Goal: Information Seeking & Learning: Find specific fact

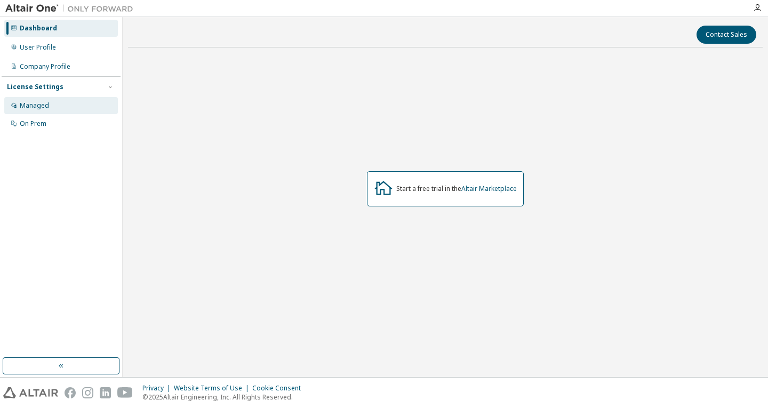
click at [71, 97] on div "Managed" at bounding box center [61, 105] width 114 height 17
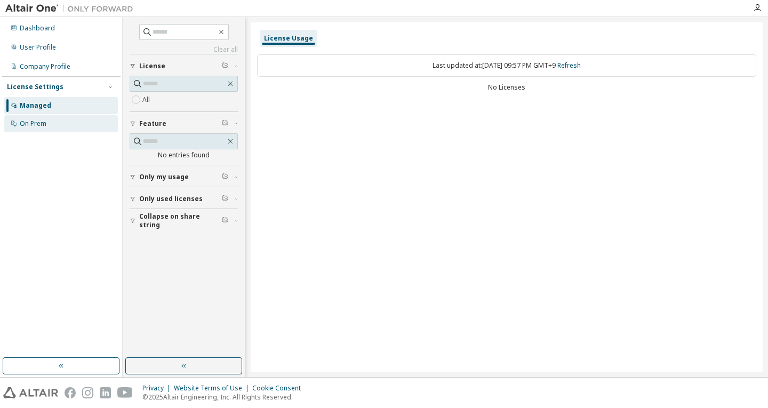
click at [50, 127] on div "On Prem" at bounding box center [61, 123] width 114 height 17
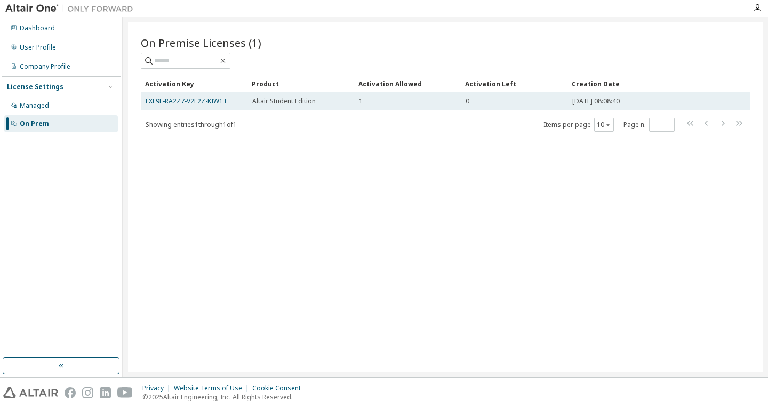
click at [229, 101] on div "LXE9E-RA2Z7-V2L2Z-KIW1T" at bounding box center [194, 101] width 97 height 9
click at [221, 101] on link "LXE9E-RA2Z7-V2L2Z-KIW1T" at bounding box center [187, 100] width 82 height 9
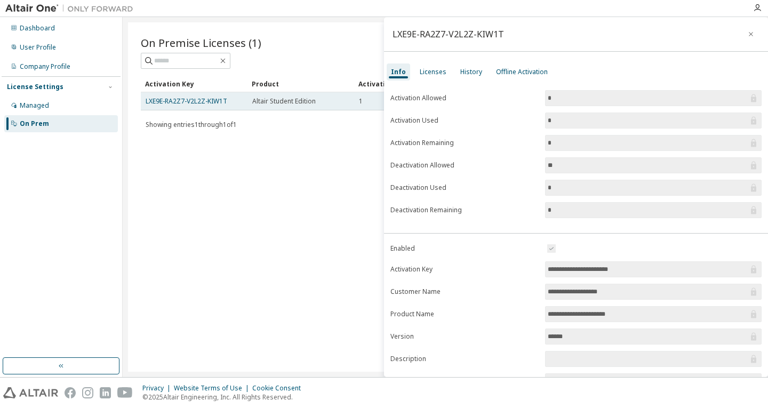
click at [246, 102] on td "LXE9E-RA2Z7-V2L2Z-KIW1T" at bounding box center [194, 101] width 107 height 18
click at [211, 102] on link "LXE9E-RA2Z7-V2L2Z-KIW1T" at bounding box center [187, 100] width 82 height 9
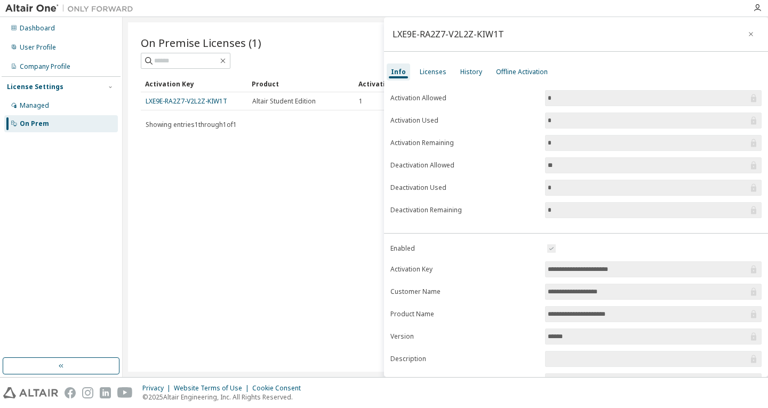
click at [749, 34] on button "button" at bounding box center [750, 34] width 17 height 17
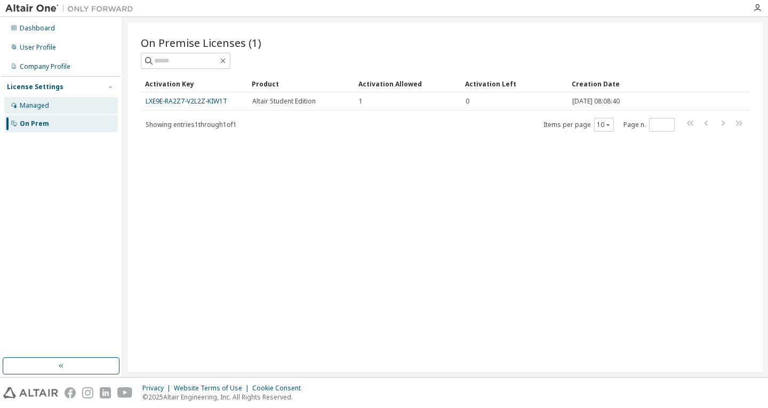
click at [41, 103] on div "Managed" at bounding box center [34, 105] width 29 height 9
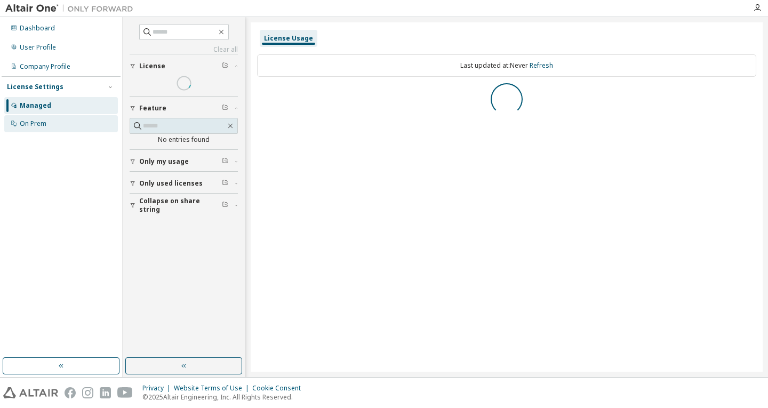
click at [46, 122] on div "On Prem" at bounding box center [33, 123] width 27 height 9
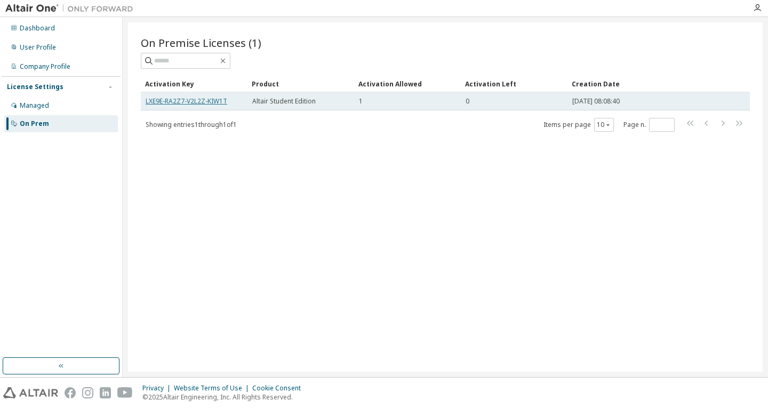
click at [198, 103] on link "LXE9E-RA2Z7-V2L2Z-KIW1T" at bounding box center [187, 100] width 82 height 9
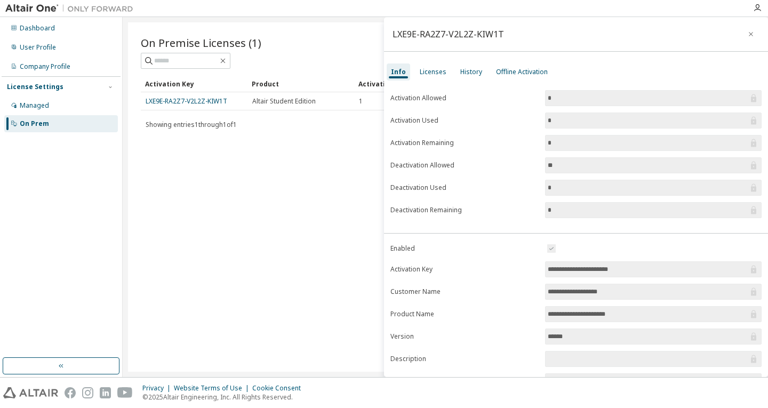
click at [471, 30] on div "LXE9E-RA2Z7-V2L2Z-KIW1T" at bounding box center [447, 34] width 111 height 9
copy div "LXE9E-RA2Z7-V2L2Z-KIW1T"
click at [482, 5] on div at bounding box center [443, 8] width 608 height 17
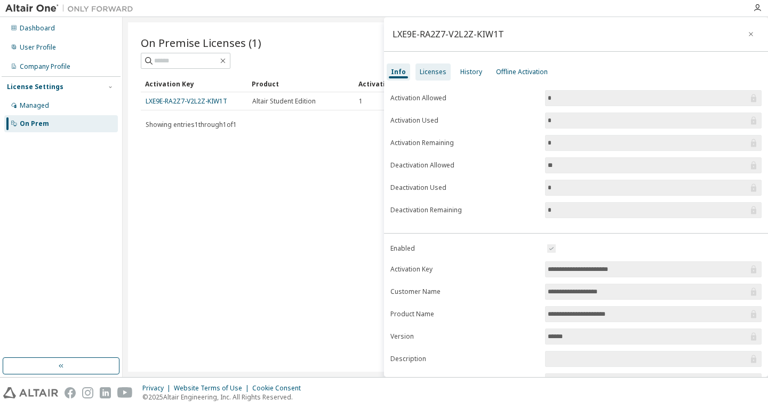
click at [444, 74] on div "Licenses" at bounding box center [432, 71] width 35 height 17
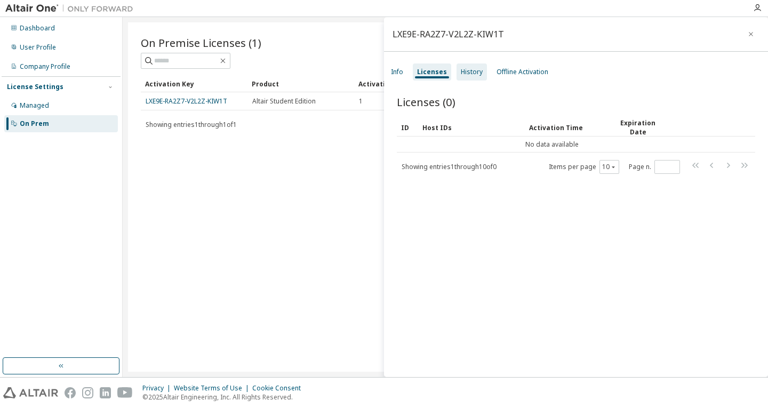
click at [470, 77] on div "History" at bounding box center [471, 71] width 30 height 17
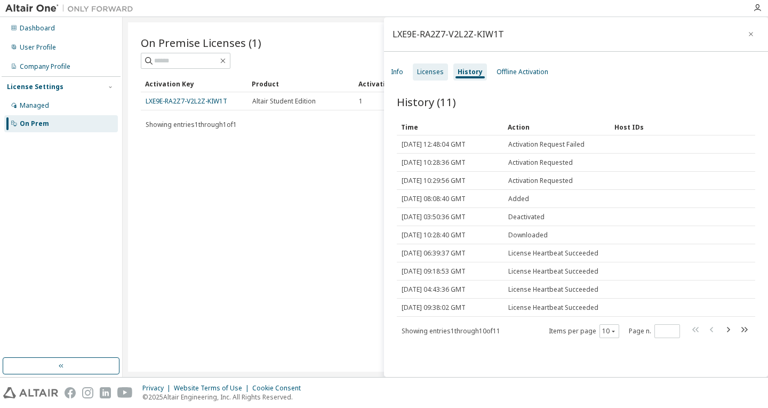
click at [433, 72] on div "Licenses" at bounding box center [430, 72] width 27 height 9
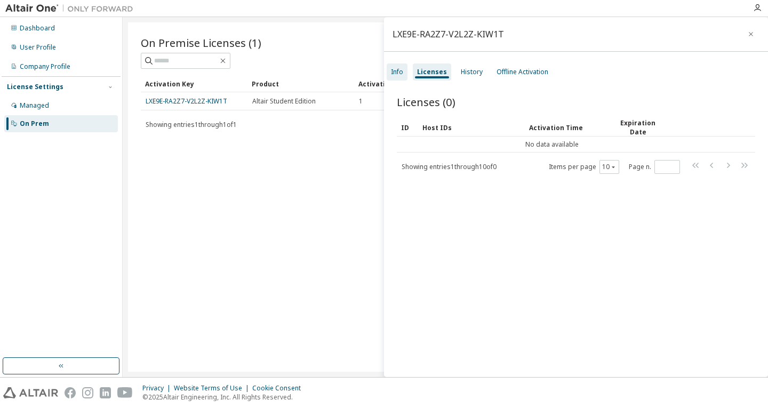
click at [402, 78] on div "Info" at bounding box center [396, 71] width 21 height 17
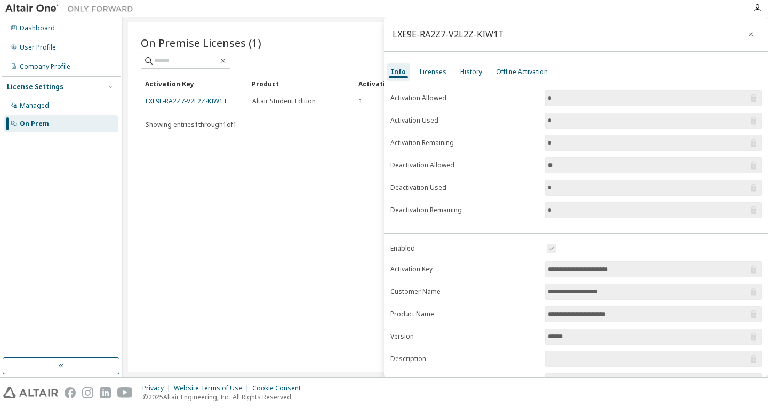
click at [533, 2] on div at bounding box center [443, 8] width 608 height 17
click at [279, 120] on div "Showing entries 1 through 1 of 1 Items per page 10 Page n. *" at bounding box center [445, 124] width 609 height 15
click at [445, 72] on div "Licenses" at bounding box center [432, 71] width 35 height 17
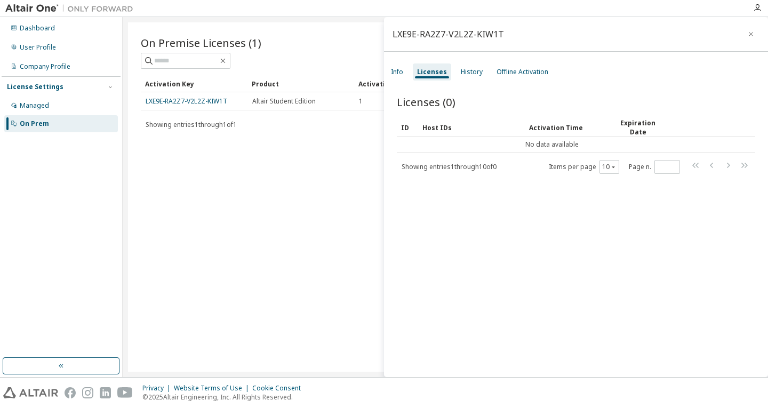
click at [489, 33] on div "LXE9E-RA2Z7-V2L2Z-KIW1T" at bounding box center [447, 34] width 111 height 9
copy div "LXE9E-RA2Z7-V2L2Z-KIW1T"
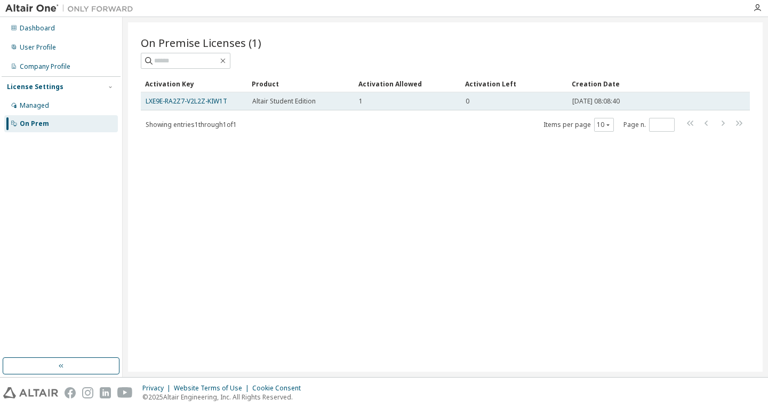
click at [264, 105] on span "Altair Student Edition" at bounding box center [283, 101] width 63 height 9
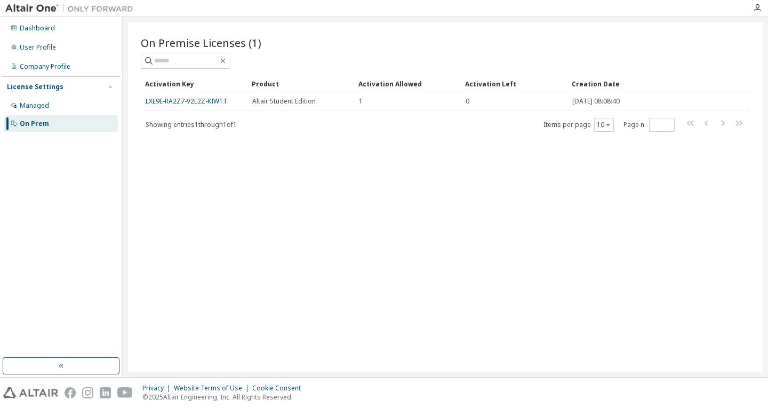
click at [387, 86] on div "Activation Allowed" at bounding box center [407, 83] width 98 height 17
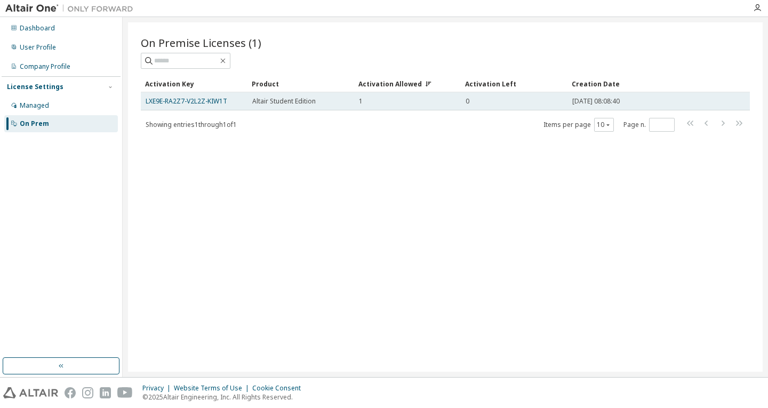
click at [214, 94] on td "LXE9E-RA2Z7-V2L2Z-KIW1T" at bounding box center [194, 101] width 107 height 18
click at [214, 100] on link "LXE9E-RA2Z7-V2L2Z-KIW1T" at bounding box center [187, 100] width 82 height 9
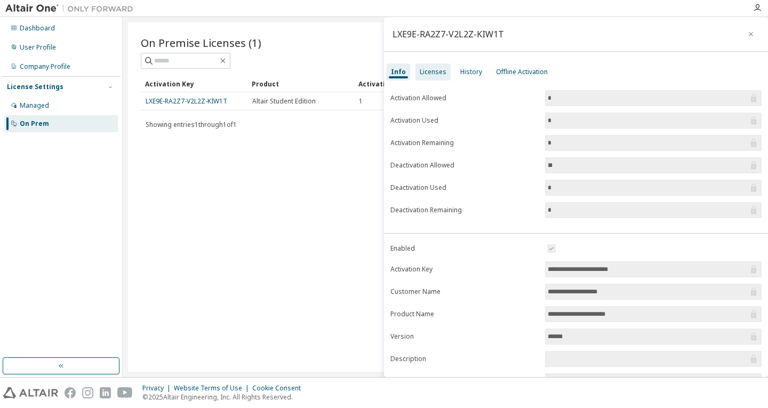
click at [442, 71] on div "Licenses" at bounding box center [432, 72] width 27 height 9
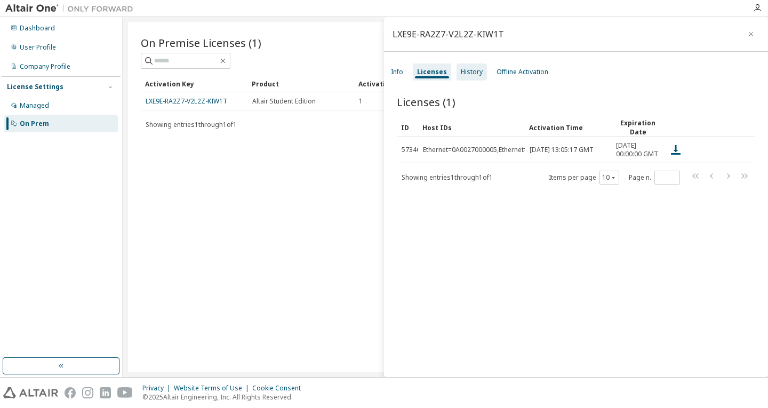
click at [461, 72] on div "History" at bounding box center [472, 72] width 22 height 9
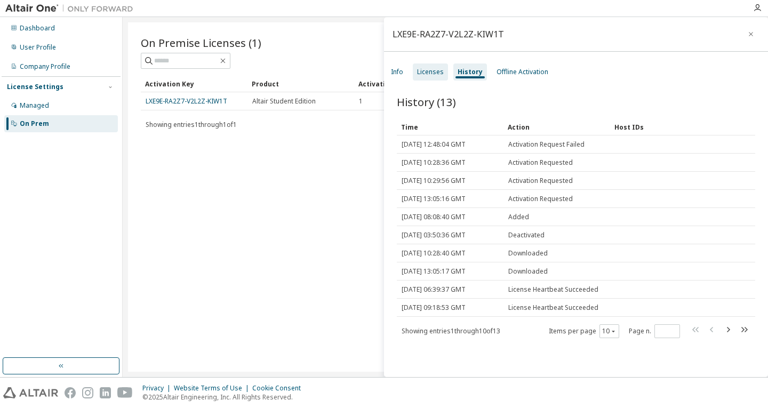
click at [437, 73] on div "Licenses" at bounding box center [430, 72] width 27 height 9
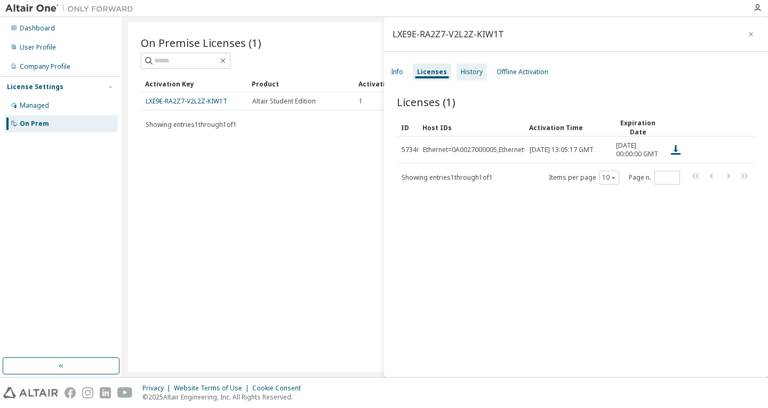
click at [465, 75] on div "History" at bounding box center [472, 72] width 22 height 9
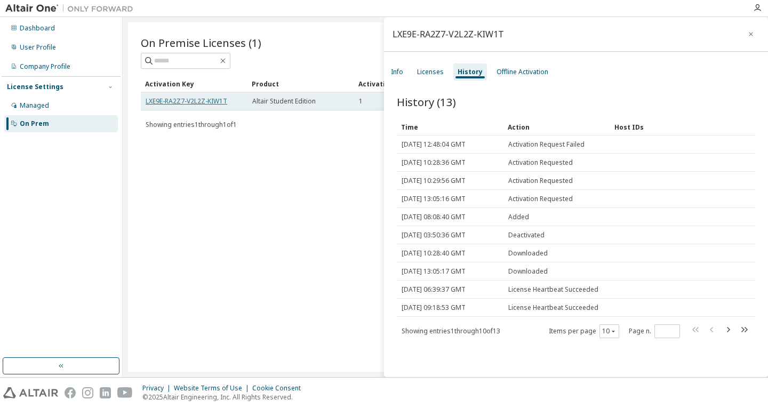
click at [218, 102] on link "LXE9E-RA2Z7-V2L2Z-KIW1T" at bounding box center [187, 100] width 82 height 9
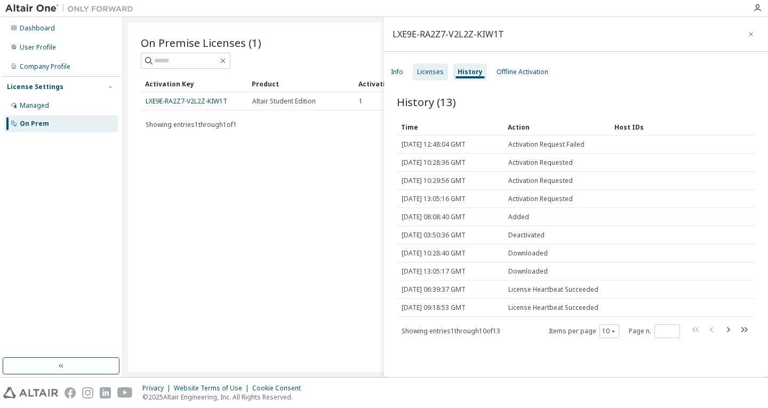
click at [431, 73] on div "Licenses" at bounding box center [430, 72] width 27 height 9
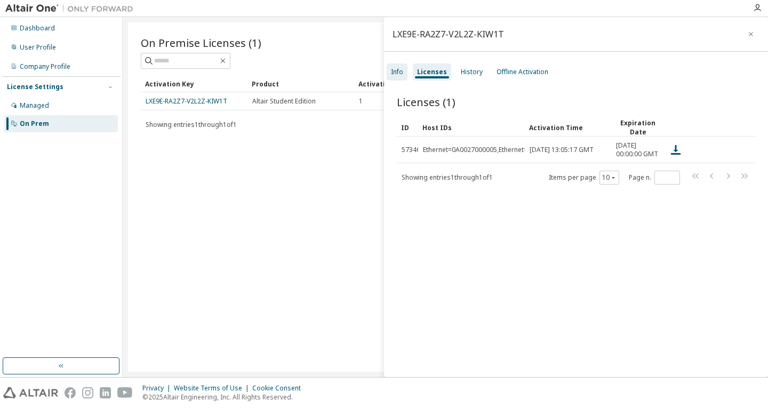
click at [400, 70] on div "Info" at bounding box center [397, 72] width 12 height 9
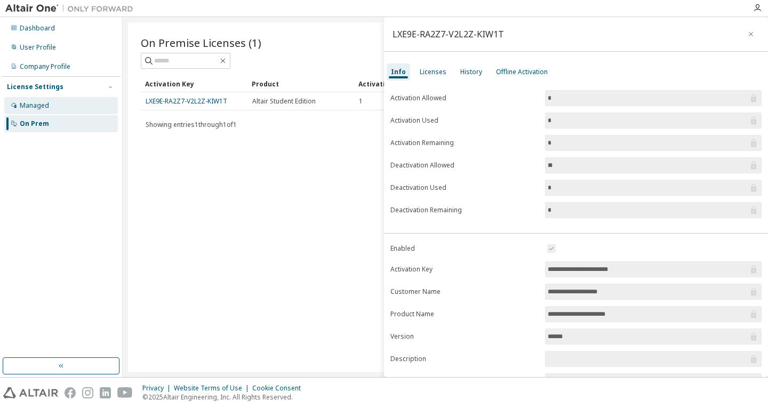
click at [81, 103] on div "Managed" at bounding box center [61, 105] width 114 height 17
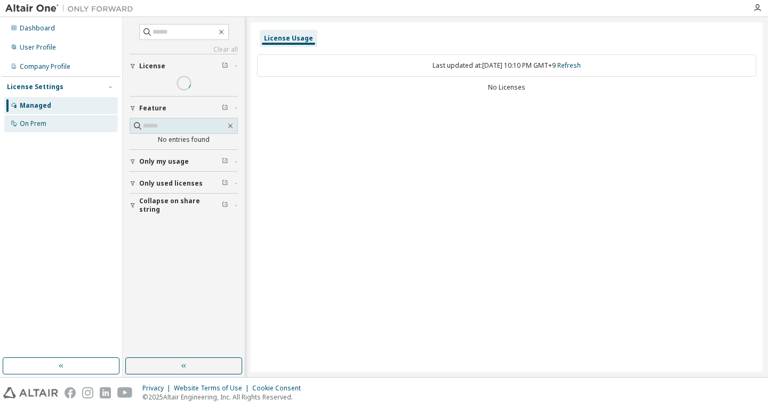
click at [78, 125] on div "On Prem" at bounding box center [61, 123] width 114 height 17
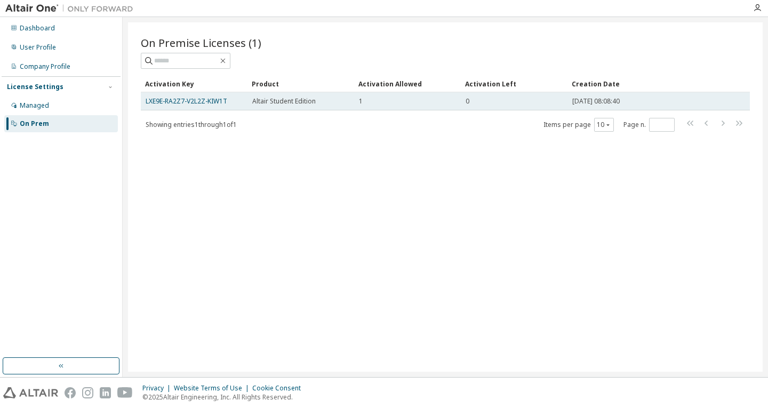
click at [257, 99] on span "Altair Student Edition" at bounding box center [283, 101] width 63 height 9
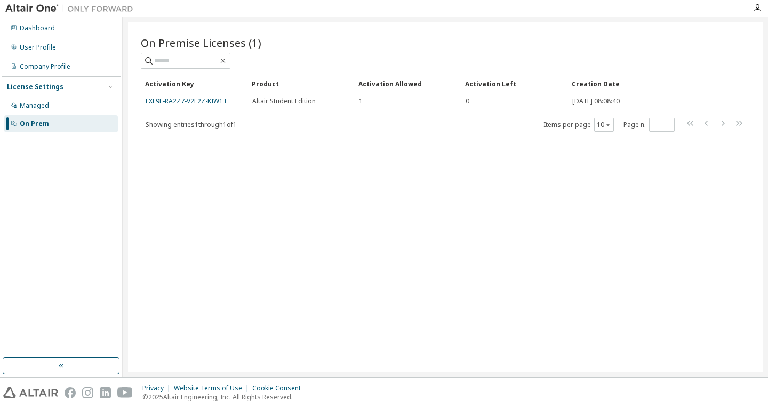
click at [237, 101] on div "LXE9E-RA2Z7-V2L2Z-KIW1T" at bounding box center [194, 101] width 97 height 9
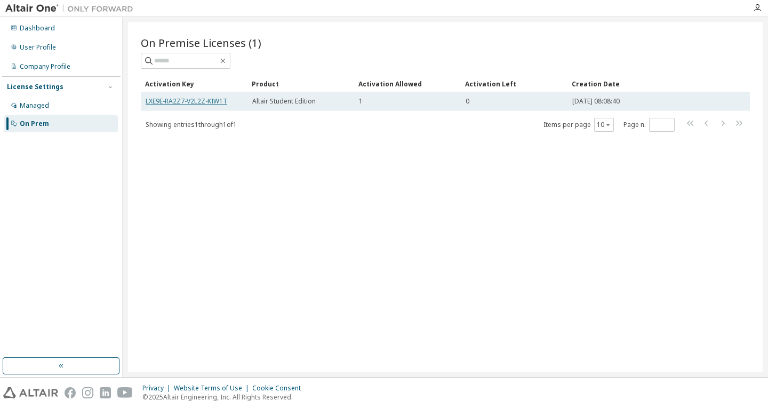
click at [218, 102] on link "LXE9E-RA2Z7-V2L2Z-KIW1T" at bounding box center [187, 100] width 82 height 9
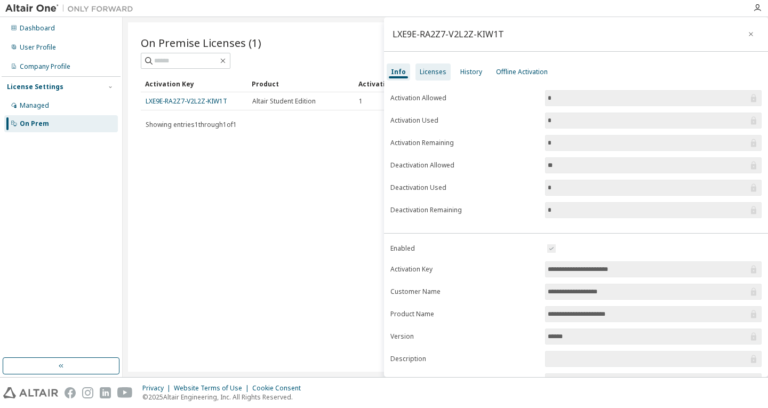
click at [443, 68] on div "Licenses" at bounding box center [432, 72] width 27 height 9
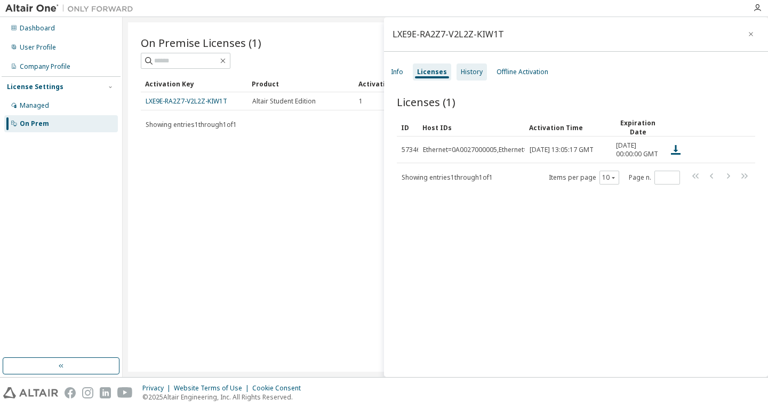
click at [461, 73] on div "History" at bounding box center [472, 72] width 22 height 9
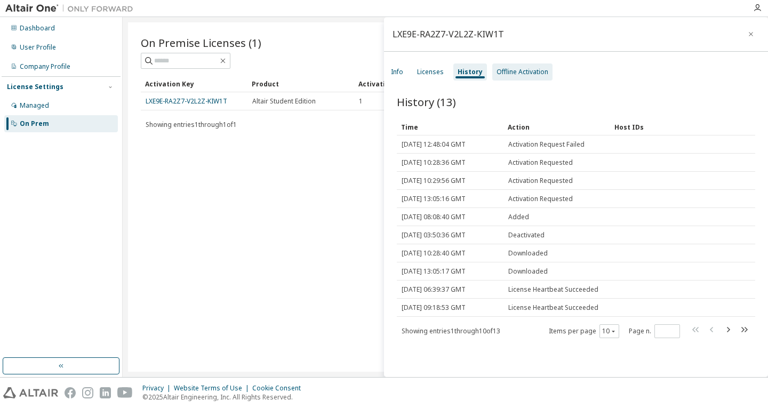
click at [510, 72] on div "Offline Activation" at bounding box center [522, 72] width 52 height 9
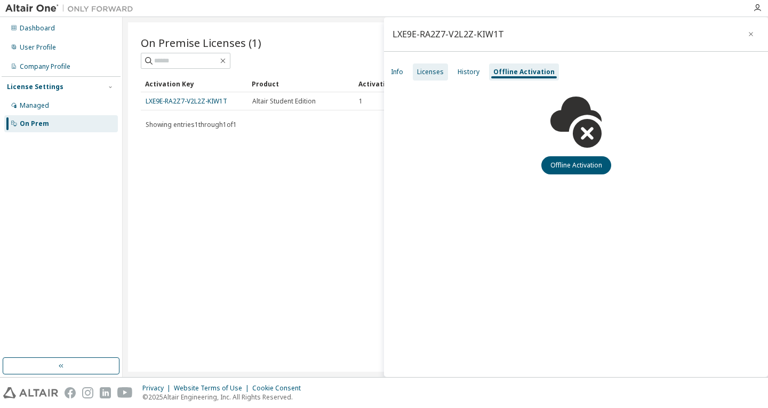
click at [437, 70] on div "Licenses" at bounding box center [430, 72] width 27 height 9
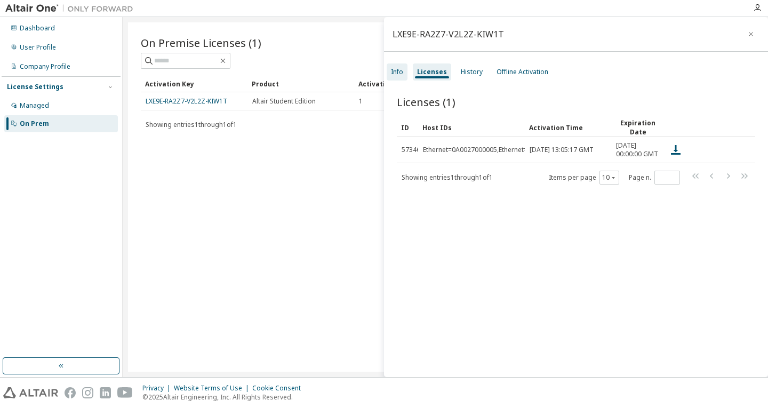
click at [396, 80] on div "Info" at bounding box center [396, 71] width 21 height 17
